Goal: Task Accomplishment & Management: Use online tool/utility

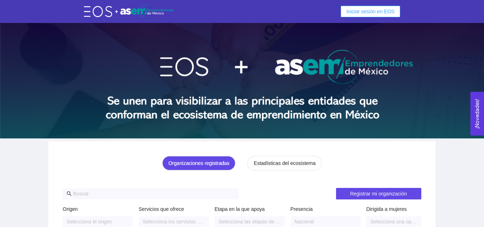
click at [371, 14] on span "Iniciar sesión en EOS" at bounding box center [371, 12] width 48 height 8
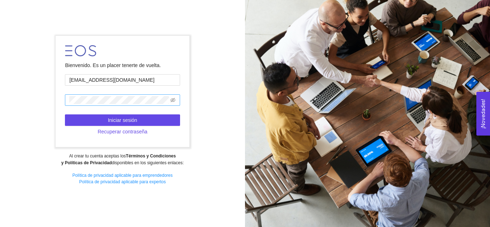
type input "[EMAIL_ADDRESS][DOMAIN_NAME]"
click at [83, 96] on span at bounding box center [122, 99] width 115 height 11
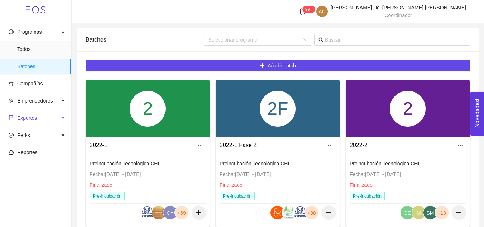
click at [33, 114] on span "Expertos" at bounding box center [34, 118] width 51 height 14
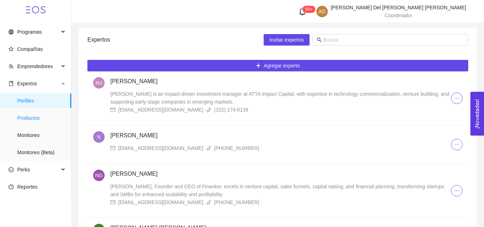
click at [33, 118] on span "Productos" at bounding box center [41, 118] width 48 height 14
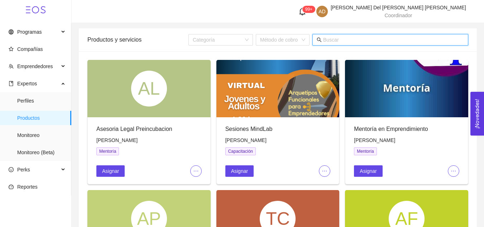
click at [329, 41] on input "text" at bounding box center [393, 40] width 141 height 8
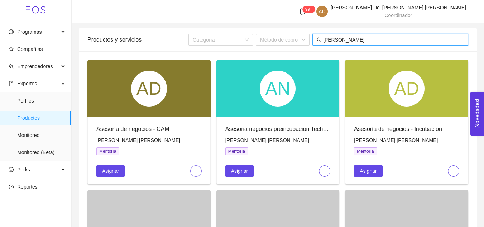
type input "[PERSON_NAME]"
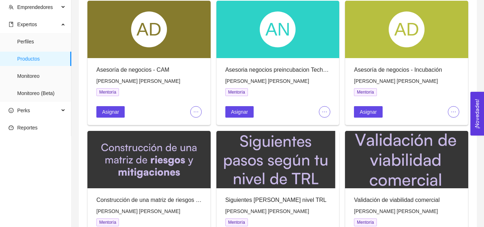
scroll to position [57, 0]
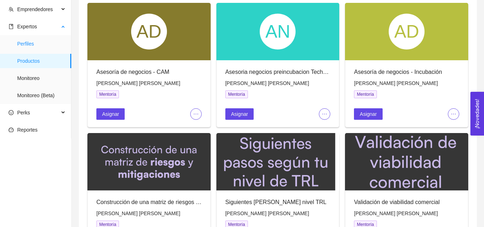
click at [26, 44] on span "Perfiles" at bounding box center [41, 44] width 48 height 14
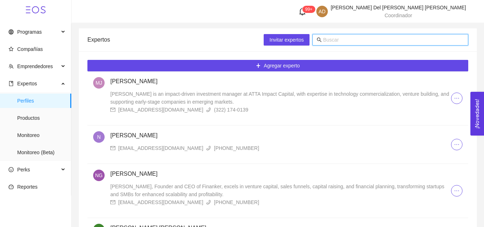
click at [377, 42] on input "text" at bounding box center [393, 40] width 141 height 8
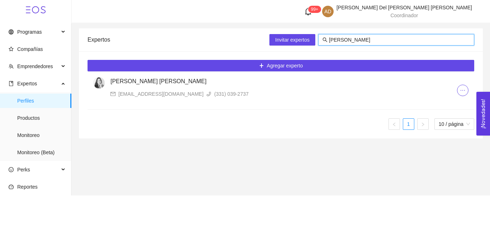
type input "[PERSON_NAME]"
click at [146, 78] on h4 "[PERSON_NAME] [PERSON_NAME]" at bounding box center [283, 81] width 346 height 9
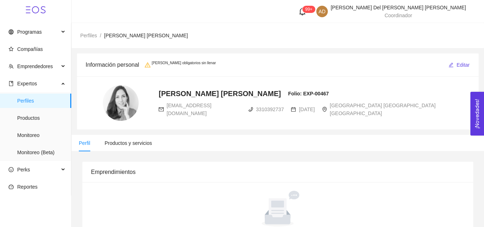
radio input "true"
click at [134, 142] on span "Productos y servicios" at bounding box center [128, 143] width 47 height 6
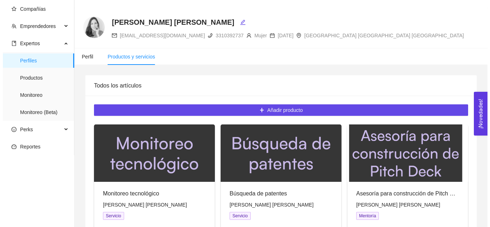
scroll to position [48, 0]
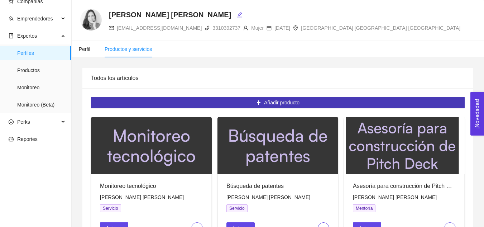
click at [218, 102] on button "Añadir producto" at bounding box center [278, 102] width 374 height 11
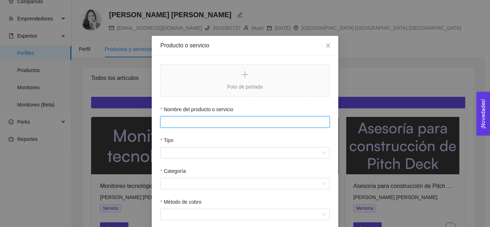
click at [193, 125] on input "Nombre del producto o servicio" at bounding box center [244, 121] width 169 height 11
type input "Asesoria preincubacion"
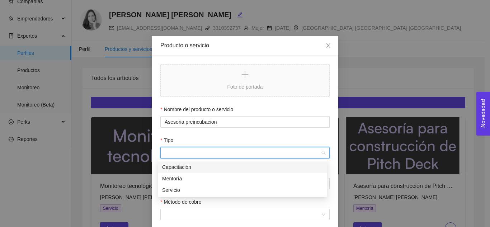
click at [200, 155] on input "Tipo" at bounding box center [243, 152] width 156 height 11
click at [194, 181] on div "Mentoría" at bounding box center [242, 179] width 161 height 8
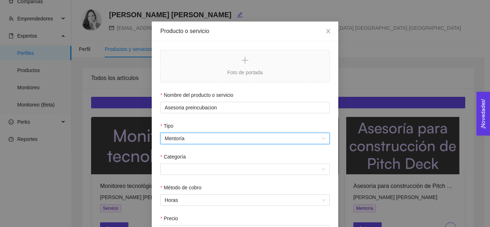
scroll to position [15, 0]
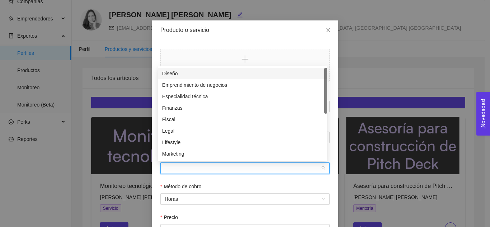
click at [187, 165] on input "Categoría" at bounding box center [243, 168] width 156 height 11
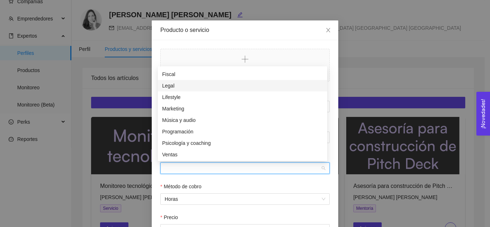
scroll to position [0, 0]
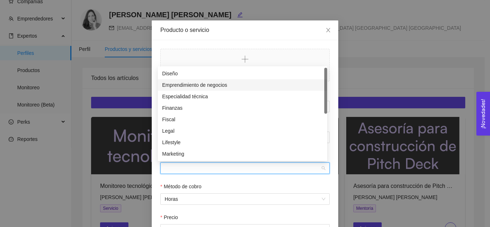
click at [180, 84] on div "Emprendimiento de negocios" at bounding box center [242, 85] width 161 height 8
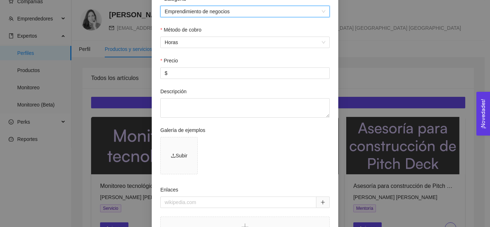
scroll to position [187, 0]
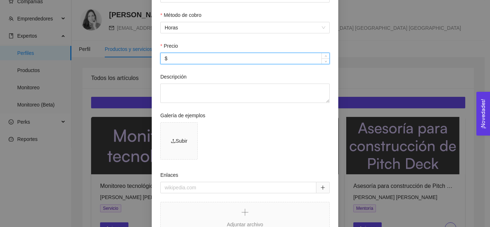
click at [177, 63] on input "$" at bounding box center [245, 58] width 168 height 11
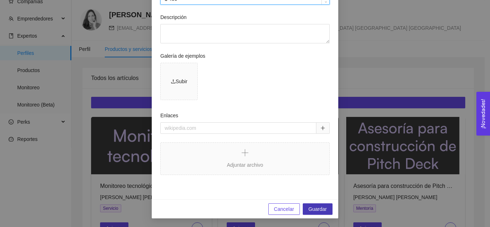
type input "$ 400"
click at [310, 207] on span "Guardar" at bounding box center [317, 209] width 18 height 8
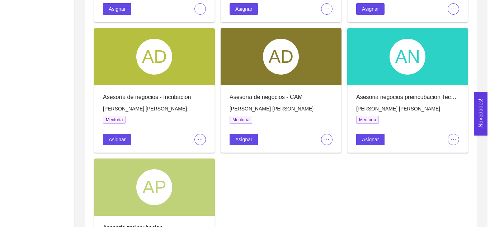
scroll to position [497, 0]
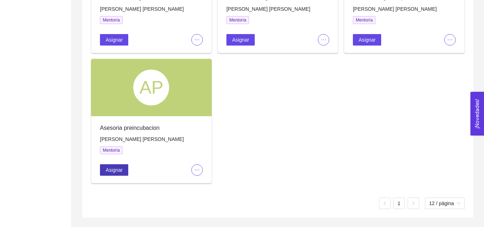
click at [113, 172] on span "Asignar" at bounding box center [114, 170] width 17 height 8
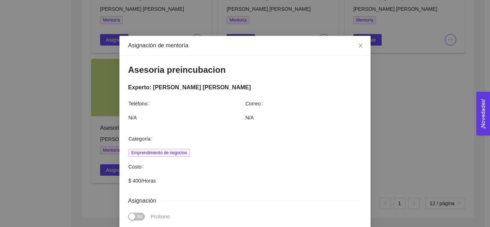
scroll to position [159, 0]
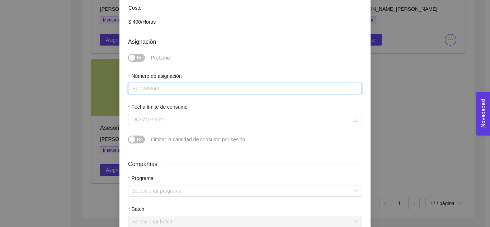
click at [163, 88] on input "Número de asignación" at bounding box center [245, 88] width 234 height 11
type input "0"
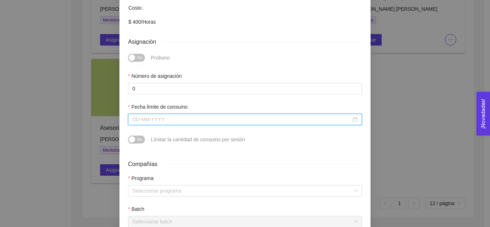
click at [166, 118] on input "Fecha límite de consumo" at bounding box center [241, 119] width 219 height 8
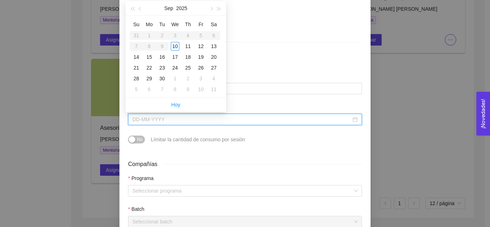
type input "[DATE]"
click at [209, 10] on button "button" at bounding box center [211, 8] width 8 height 14
click at [211, 10] on span "button" at bounding box center [211, 9] width 4 height 4
type input "[DATE]"
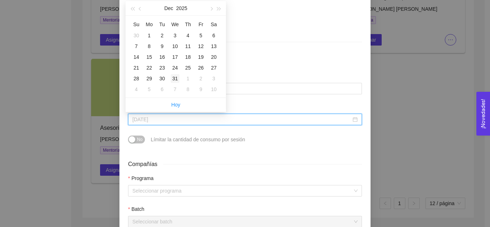
click at [176, 79] on div "31" at bounding box center [175, 78] width 9 height 9
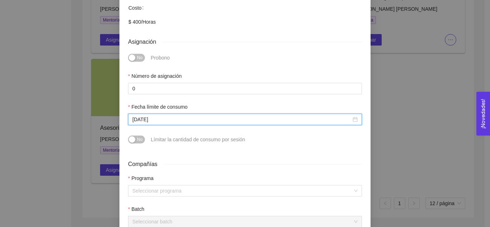
scroll to position [301, 0]
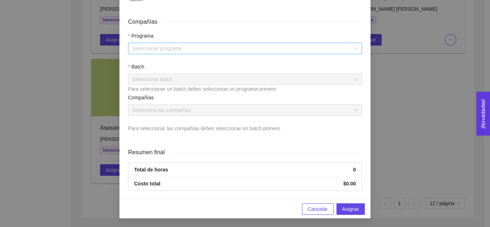
click at [161, 48] on input "search" at bounding box center [242, 48] width 220 height 11
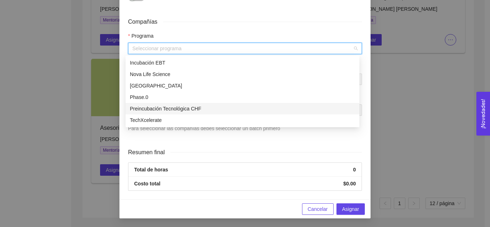
click at [172, 111] on div "Preincubación Tecnológica CHF" at bounding box center [242, 109] width 225 height 8
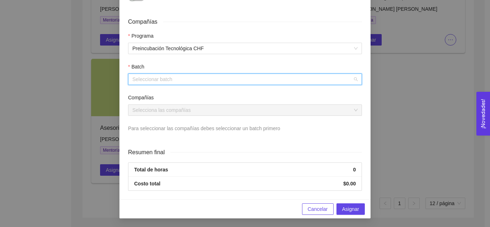
click at [173, 78] on input "search" at bounding box center [242, 79] width 220 height 11
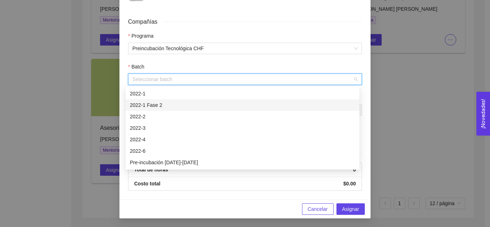
click at [161, 104] on div "2022-1 Fase 2" at bounding box center [242, 105] width 225 height 8
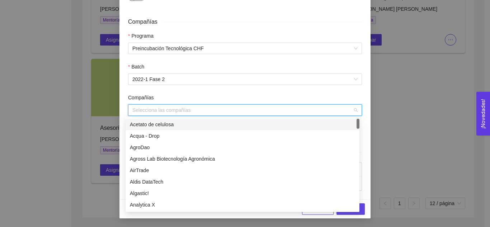
click at [160, 115] on input "search" at bounding box center [242, 110] width 220 height 11
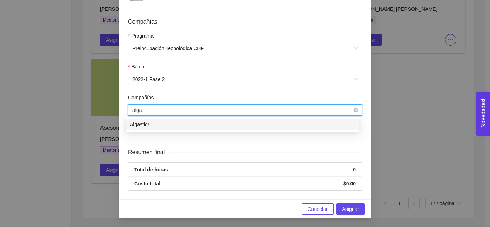
type input "algas"
click at [168, 122] on div "Algastic!" at bounding box center [242, 124] width 225 height 8
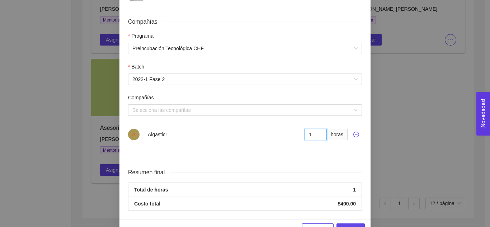
click at [318, 133] on input "1" at bounding box center [315, 134] width 22 height 11
click at [318, 133] on input "2" at bounding box center [315, 134] width 22 height 11
click at [318, 133] on input "3" at bounding box center [315, 134] width 22 height 11
type input "4"
click at [318, 133] on input "4" at bounding box center [315, 134] width 22 height 11
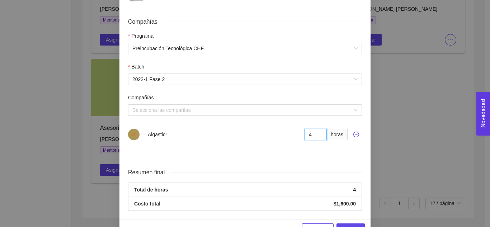
scroll to position [321, 0]
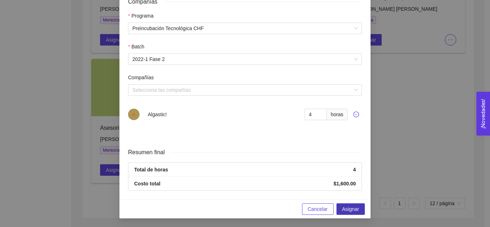
click at [348, 206] on span "Asignar" at bounding box center [350, 209] width 17 height 8
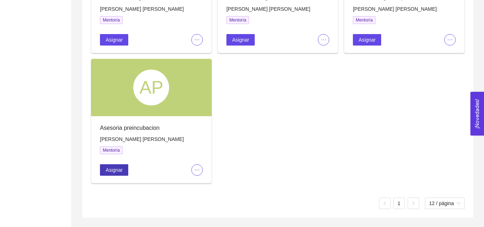
scroll to position [0, 0]
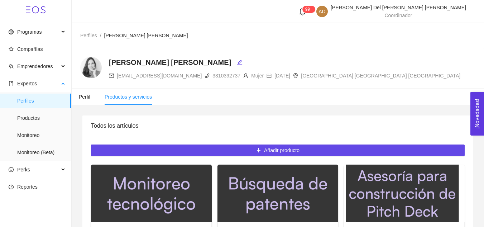
click at [23, 100] on span "Perfiles" at bounding box center [41, 101] width 48 height 14
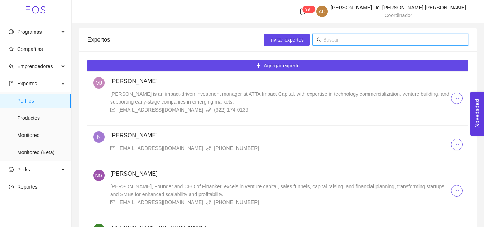
click at [339, 40] on input "text" at bounding box center [393, 40] width 141 height 8
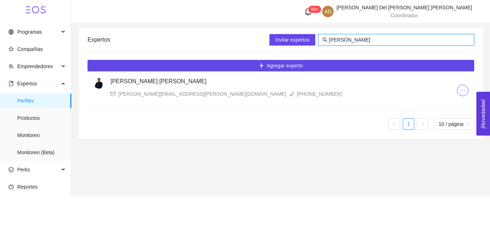
type input "[PERSON_NAME]"
click at [188, 84] on h4 "[PERSON_NAME] [PERSON_NAME]" at bounding box center [283, 81] width 346 height 9
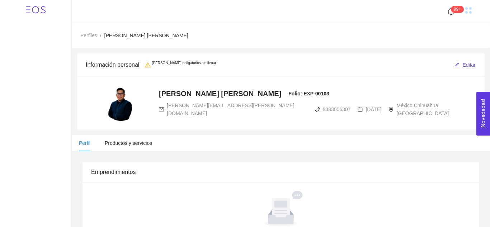
radio input "true"
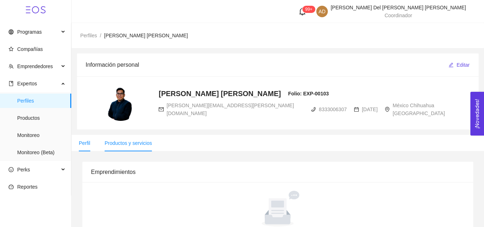
click at [145, 143] on span "Productos y servicios" at bounding box center [128, 143] width 47 height 6
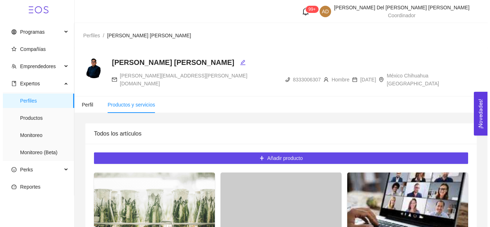
scroll to position [237, 0]
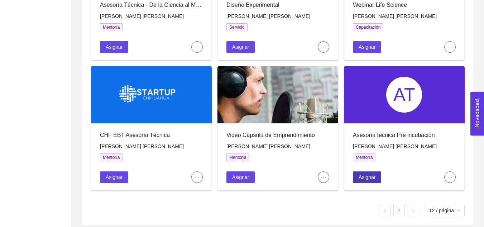
click at [372, 173] on span "Asignar" at bounding box center [367, 177] width 17 height 8
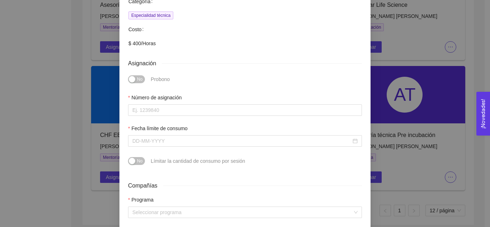
scroll to position [153, 0]
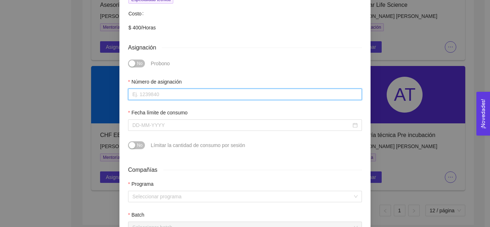
click at [190, 95] on input "Número de asignación" at bounding box center [245, 94] width 234 height 11
type input "0"
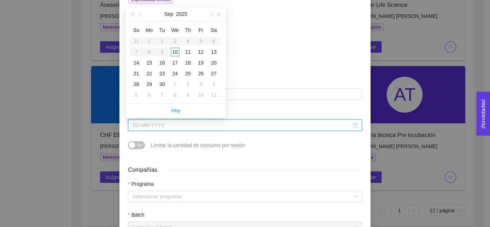
click at [185, 123] on input "Fecha límite de consumo" at bounding box center [241, 125] width 219 height 8
type input "[DATE]"
click at [212, 15] on span "button" at bounding box center [211, 15] width 4 height 4
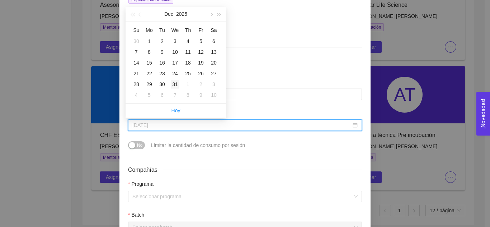
type input "[DATE]"
click at [175, 84] on div "31" at bounding box center [175, 84] width 9 height 9
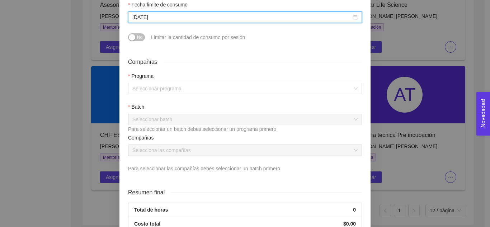
scroll to position [273, 0]
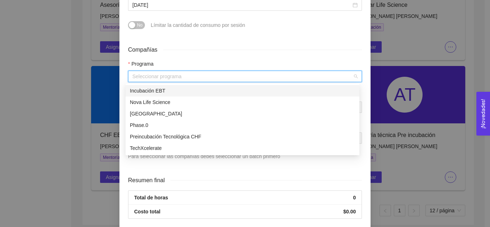
click at [162, 73] on input "search" at bounding box center [242, 76] width 220 height 11
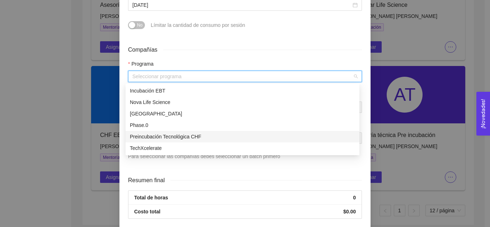
click at [158, 140] on div "Preincubación Tecnológica CHF" at bounding box center [242, 137] width 225 height 8
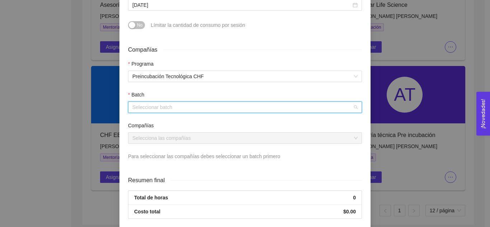
click at [148, 104] on input "search" at bounding box center [242, 107] width 220 height 11
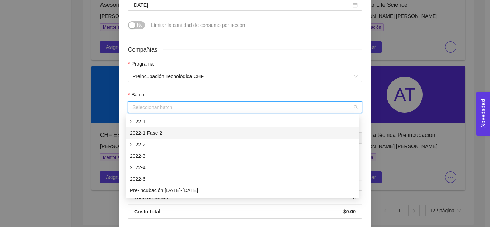
click at [149, 130] on div "2022-1 Fase 2" at bounding box center [242, 133] width 225 height 8
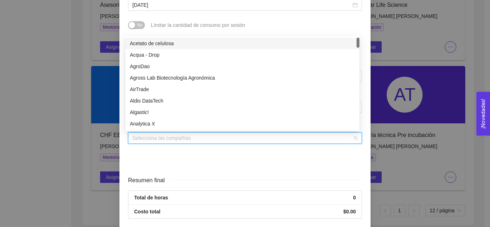
click at [145, 136] on input "search" at bounding box center [242, 138] width 220 height 11
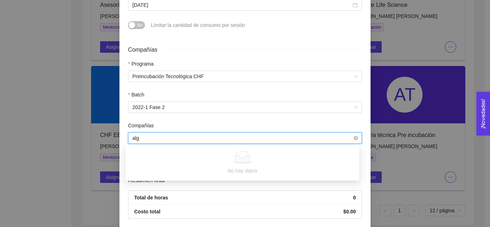
type input "alga"
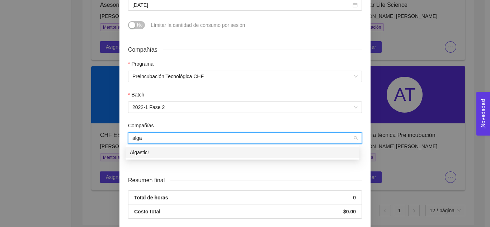
click at [158, 154] on div "Algastic!" at bounding box center [242, 152] width 225 height 8
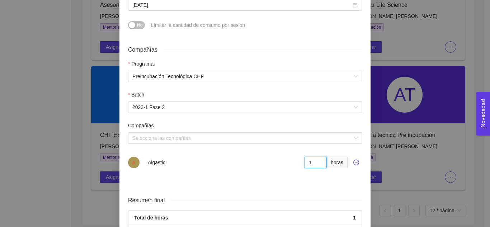
click at [317, 161] on input "1" at bounding box center [315, 162] width 22 height 11
click at [317, 161] on input "2" at bounding box center [315, 162] width 22 height 11
click at [317, 161] on input "3" at bounding box center [315, 162] width 22 height 11
type input "4"
click at [317, 161] on input "4" at bounding box center [315, 162] width 22 height 11
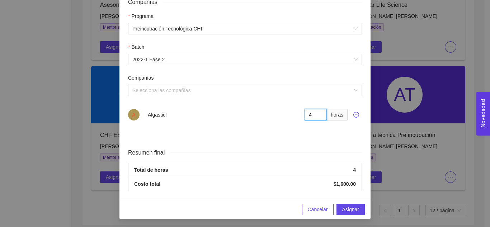
scroll to position [321, 0]
click at [343, 210] on span "Asignar" at bounding box center [350, 209] width 17 height 8
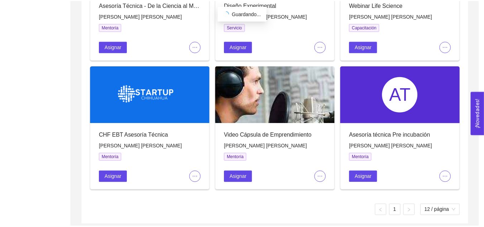
scroll to position [257, 0]
